Goal: Find specific page/section: Find specific page/section

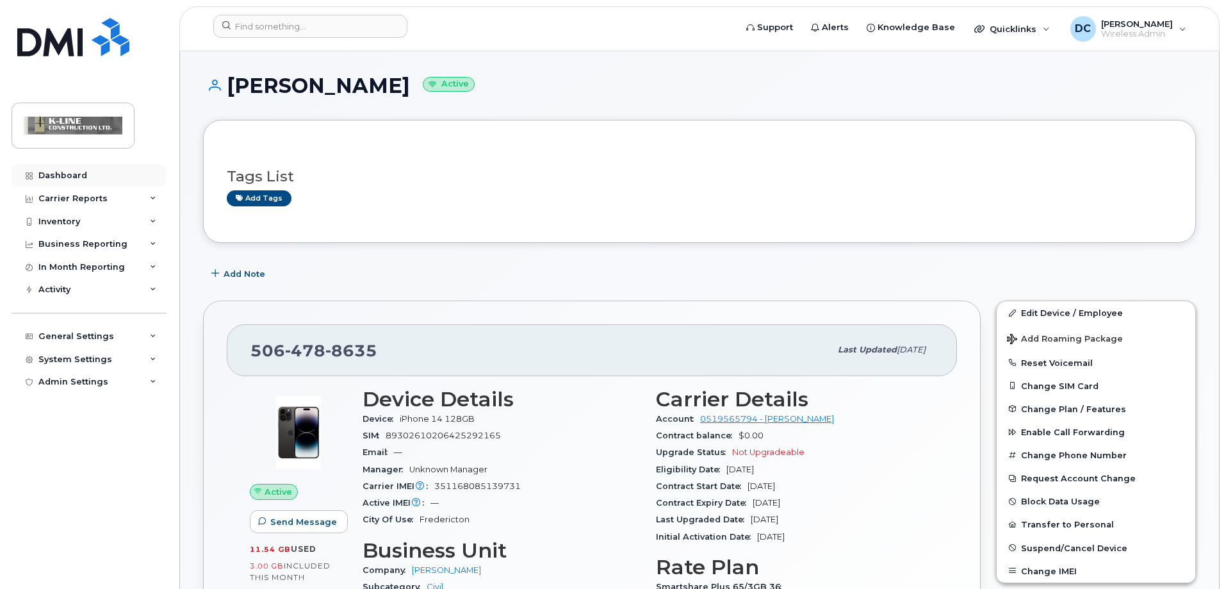
scroll to position [256, 0]
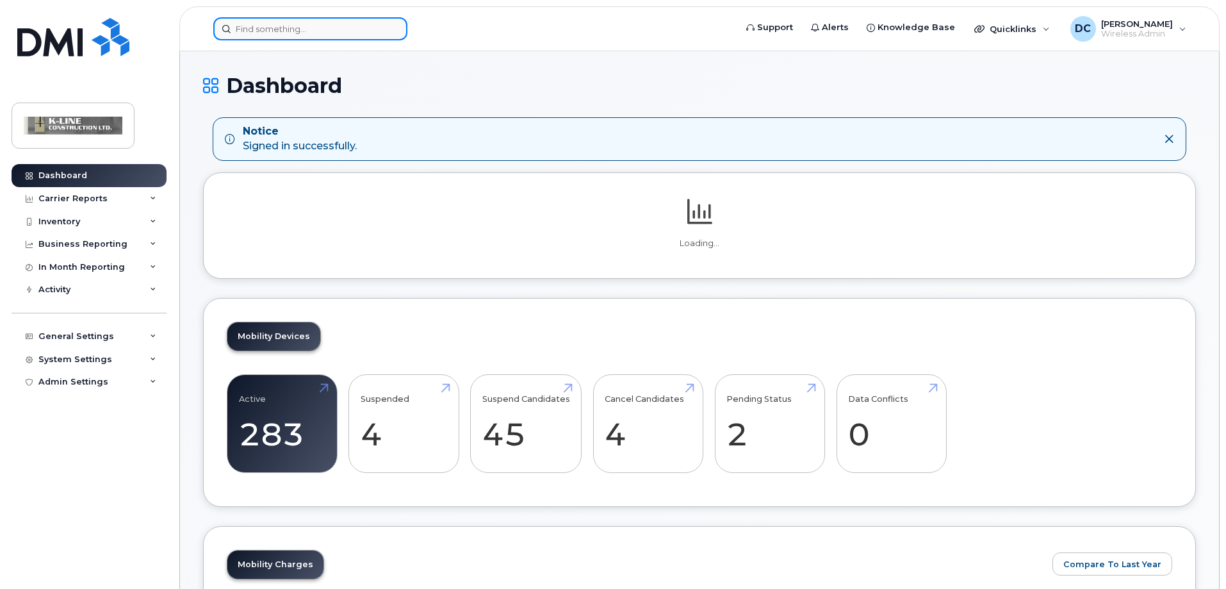
click at [247, 28] on input at bounding box center [310, 28] width 194 height 23
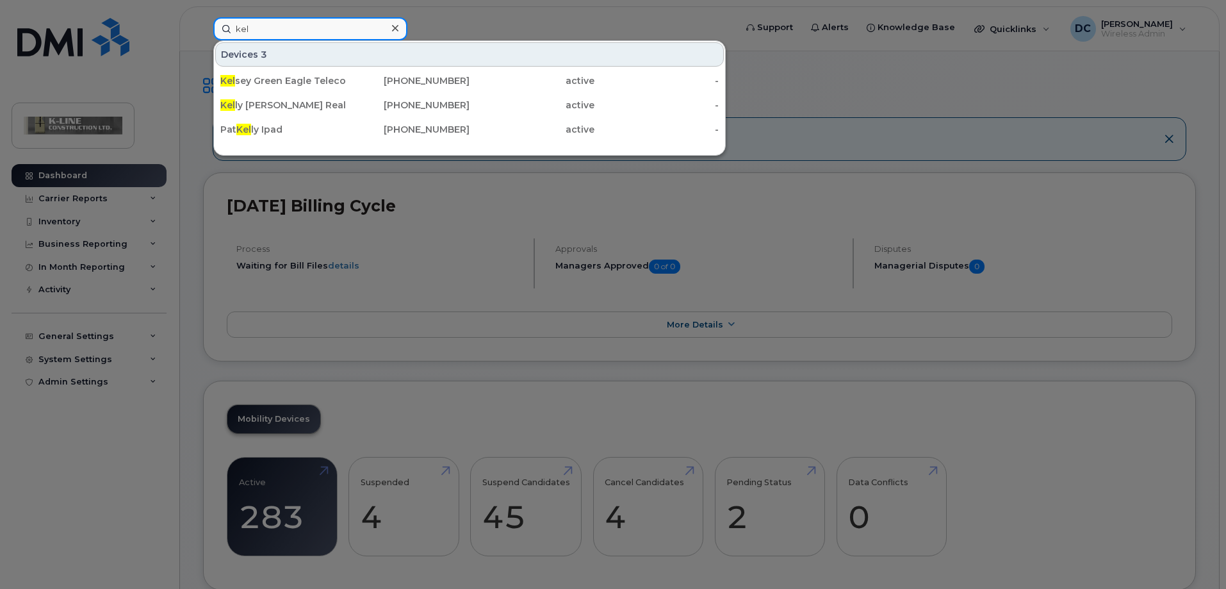
type input "kel"
click at [302, 86] on div "Kel sey Green Eagle Telecom" at bounding box center [282, 80] width 125 height 13
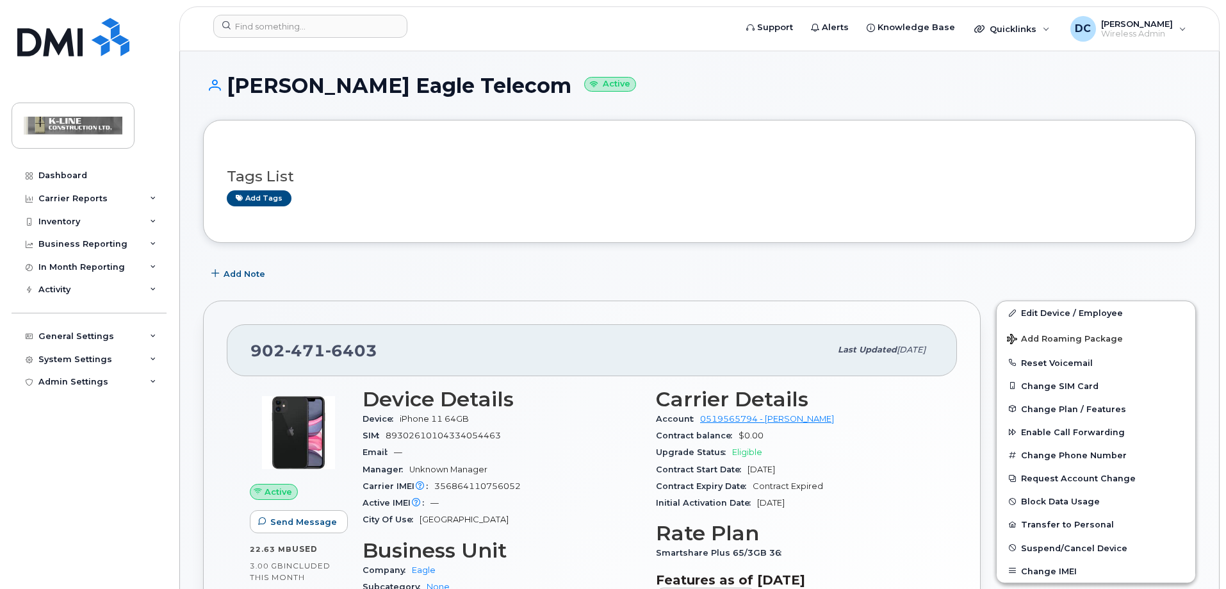
scroll to position [64, 0]
